Goal: Information Seeking & Learning: Understand process/instructions

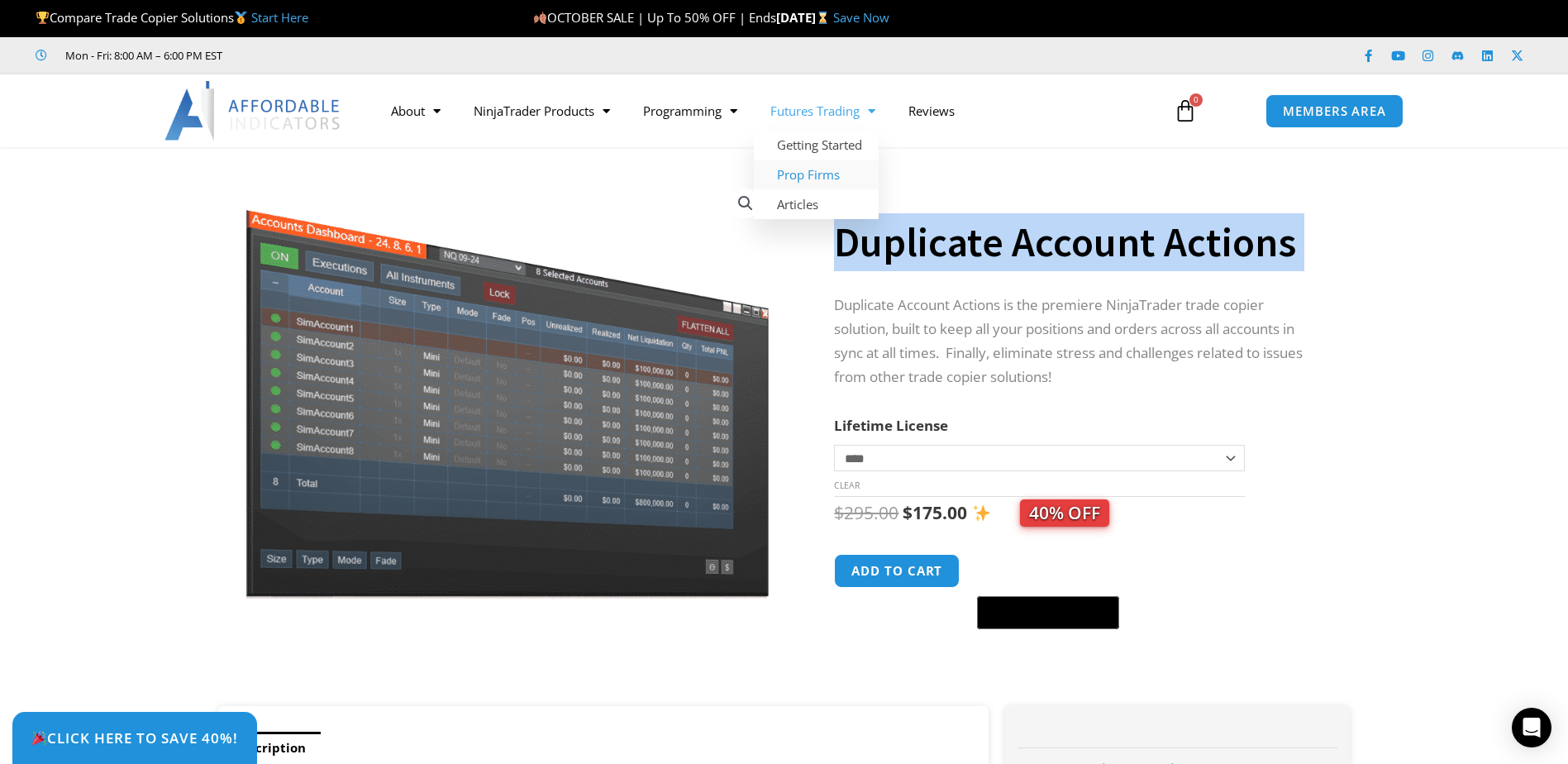
click at [828, 169] on link "Prop Firms" at bounding box center [816, 174] width 125 height 29
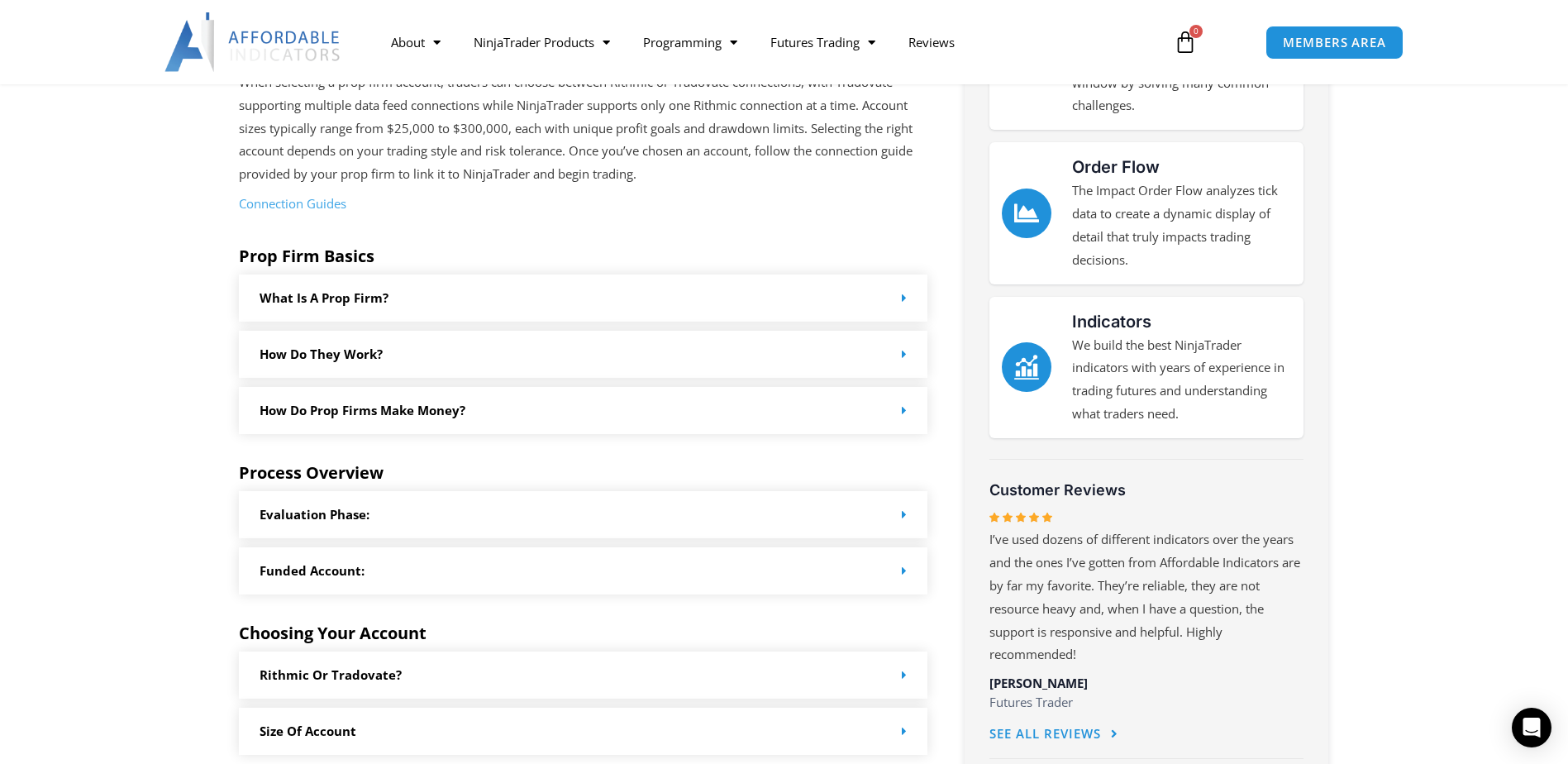
scroll to position [166, 0]
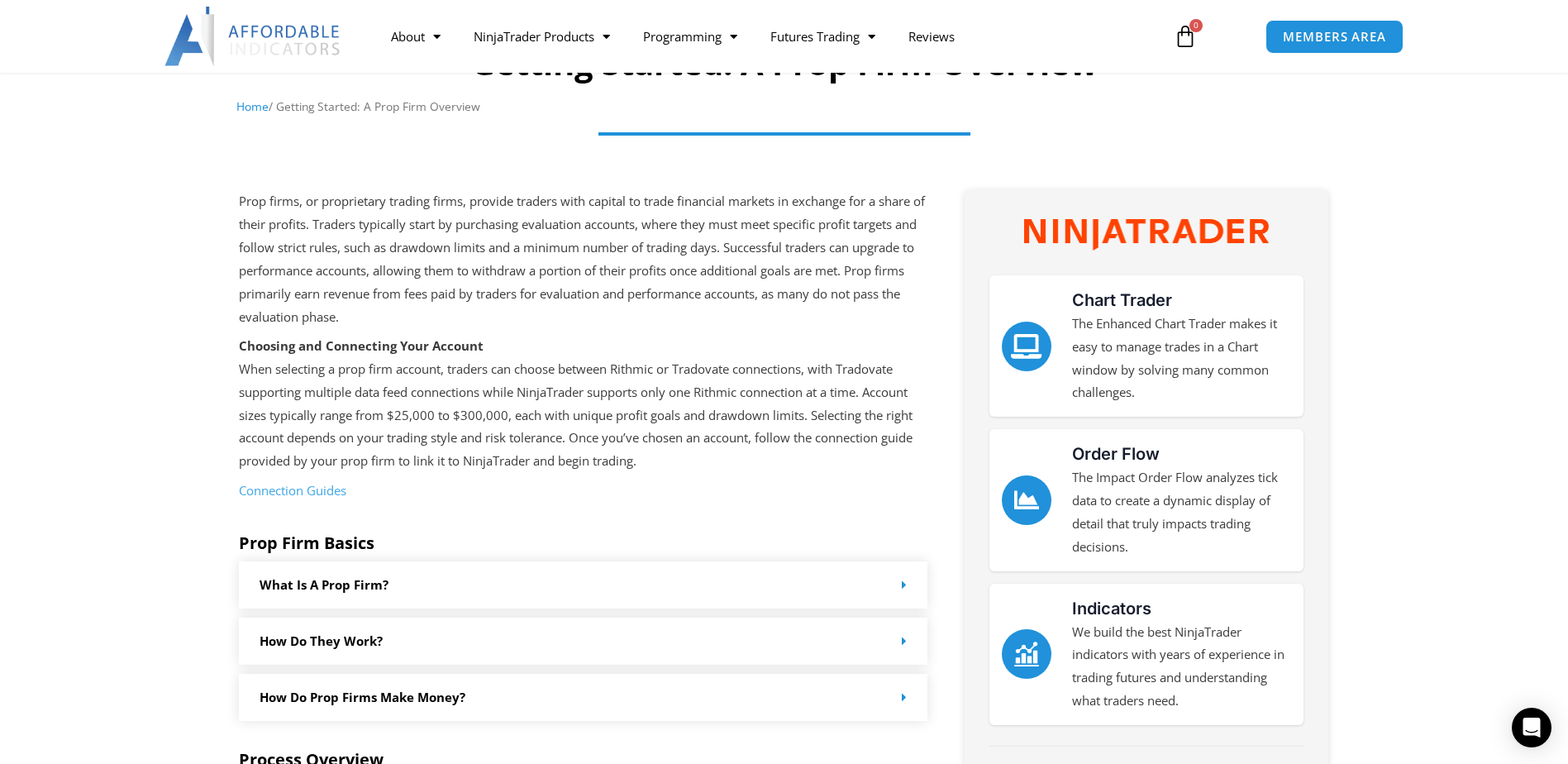
click at [308, 488] on link "Connection Guides" at bounding box center [292, 491] width 108 height 17
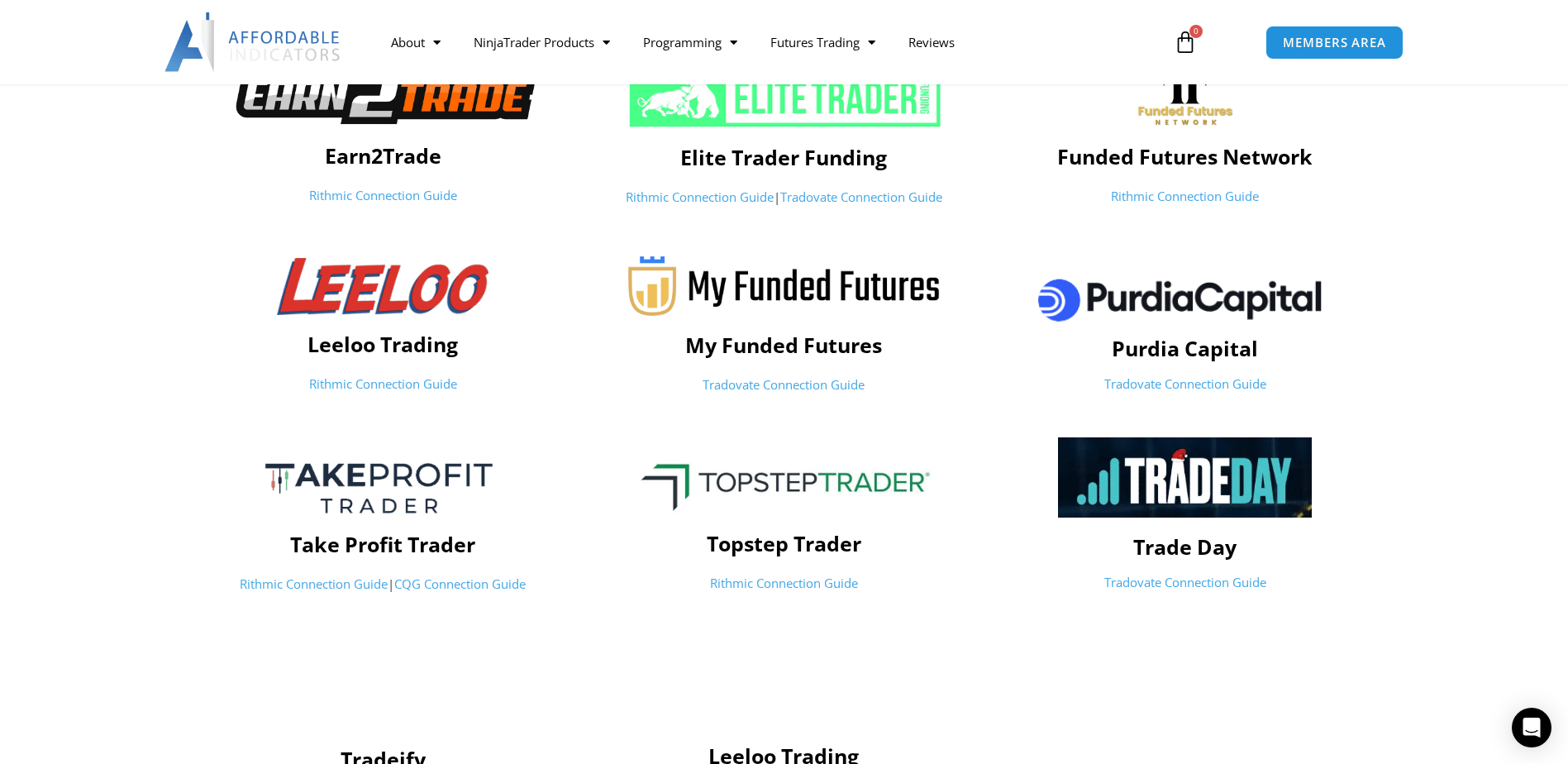
scroll to position [662, 0]
